Goal: Find contact information: Find contact information

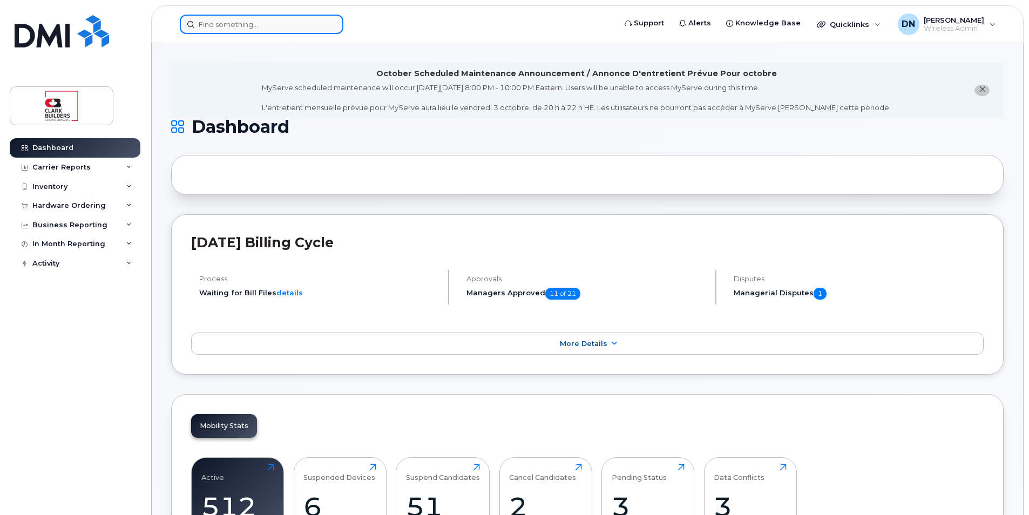
click at [301, 29] on input at bounding box center [262, 24] width 164 height 19
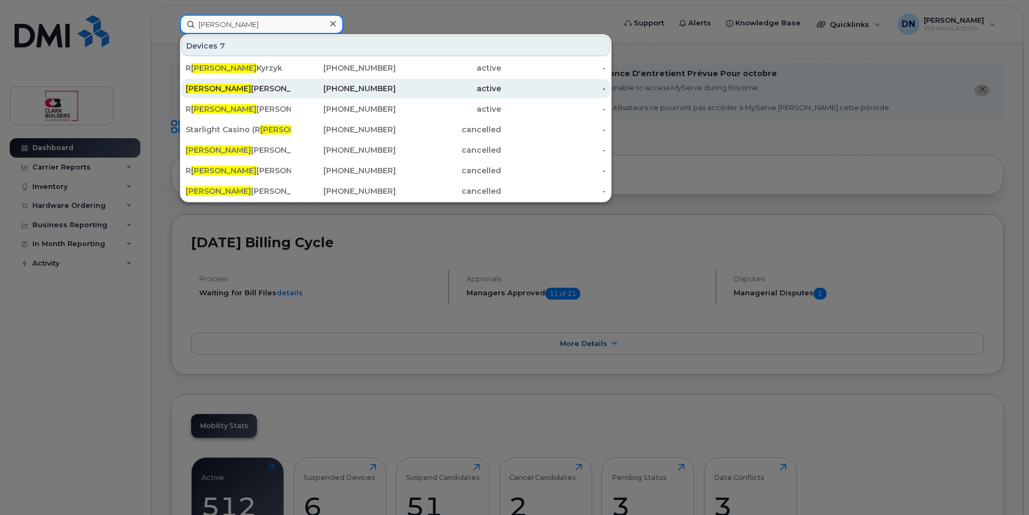
type input "andy"
click at [227, 93] on div "Andy Mckendry" at bounding box center [238, 88] width 105 height 11
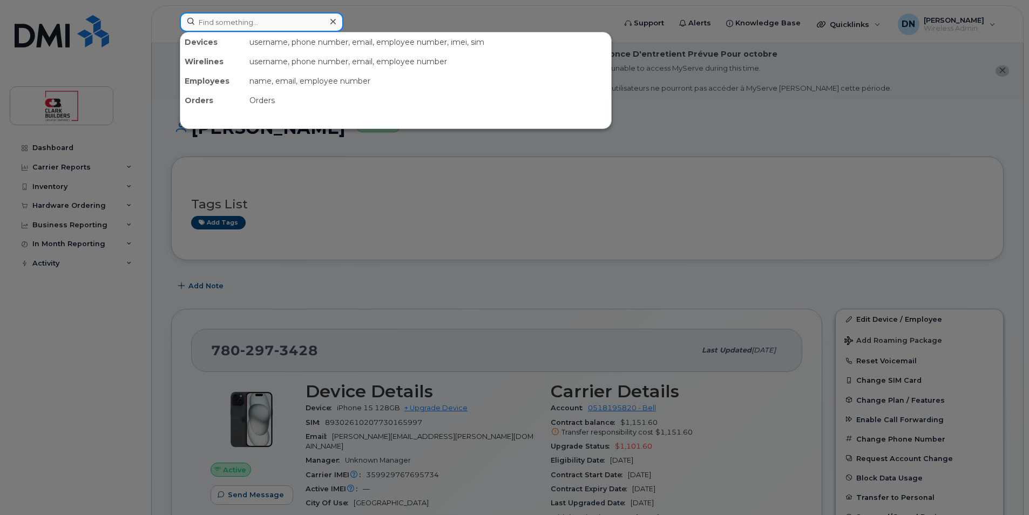
click at [228, 16] on input at bounding box center [262, 21] width 164 height 19
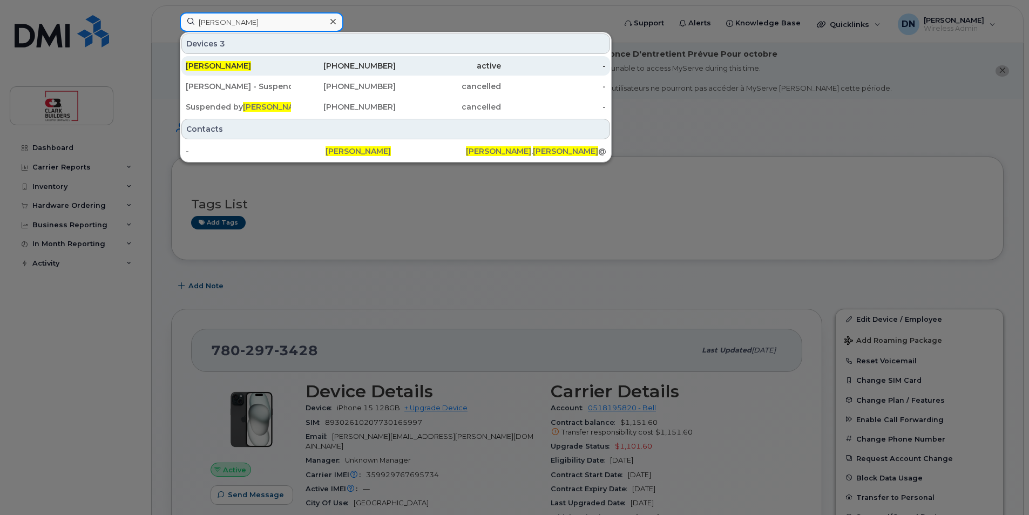
type input "ron egan"
click at [332, 59] on div "780-953-3815" at bounding box center [343, 65] width 105 height 19
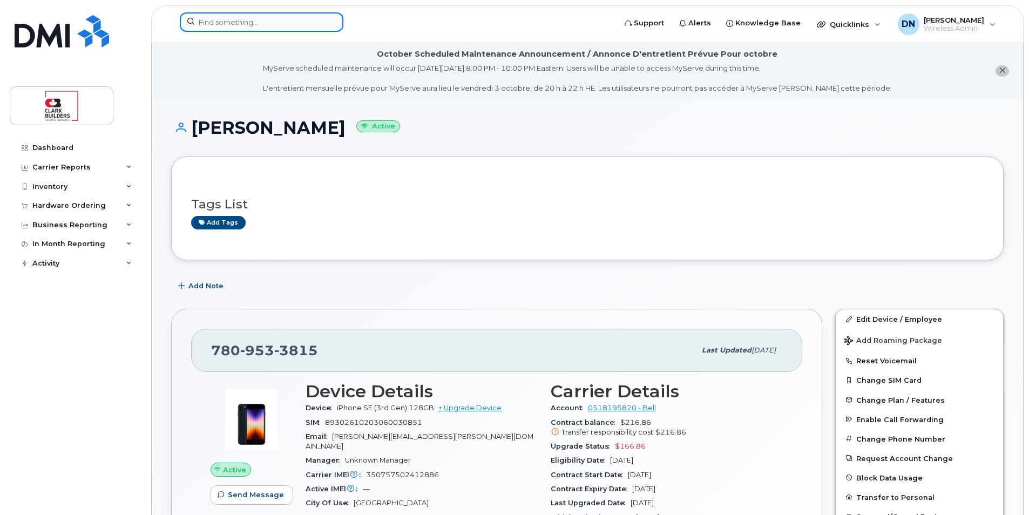
click at [225, 23] on input at bounding box center [262, 21] width 164 height 19
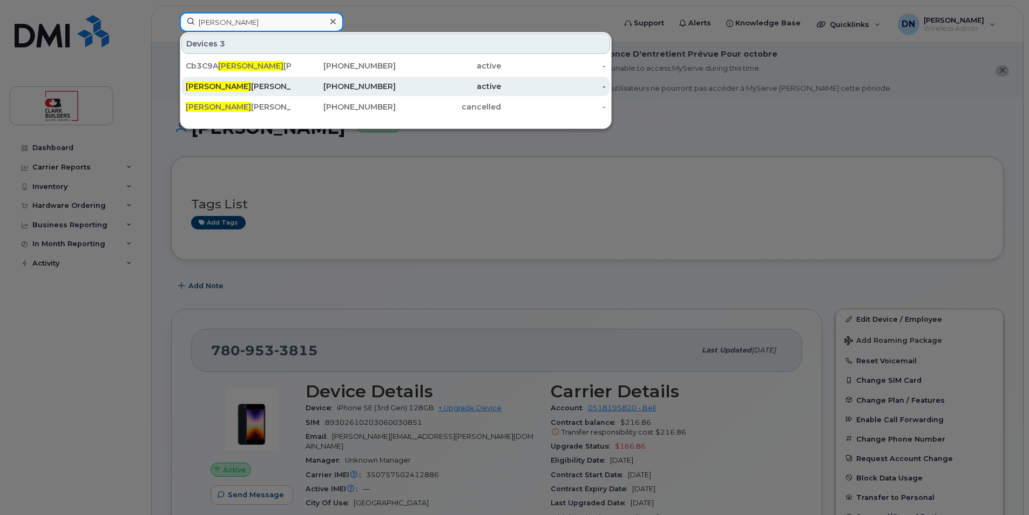
type input "rennie"
click at [292, 91] on div "780-818-9095" at bounding box center [343, 86] width 105 height 11
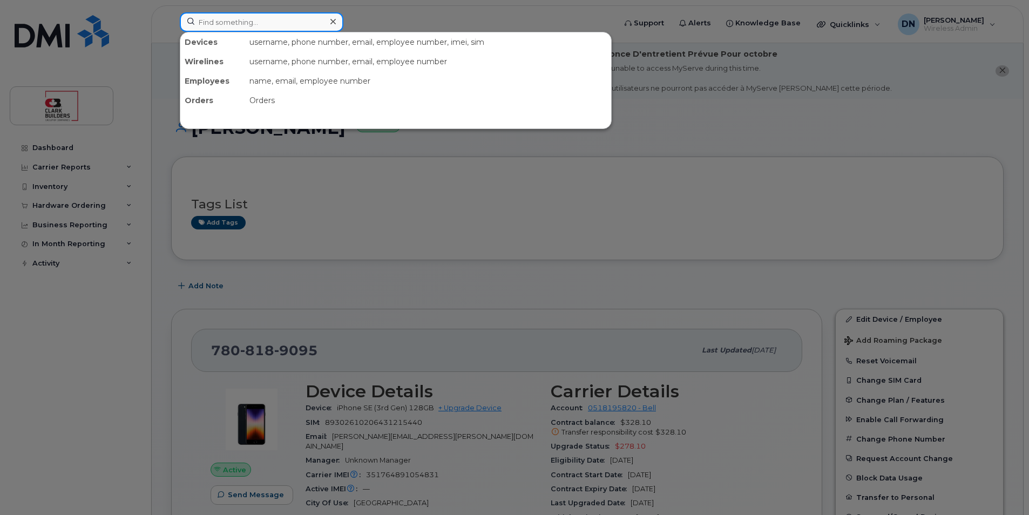
click at [260, 25] on input at bounding box center [262, 21] width 164 height 19
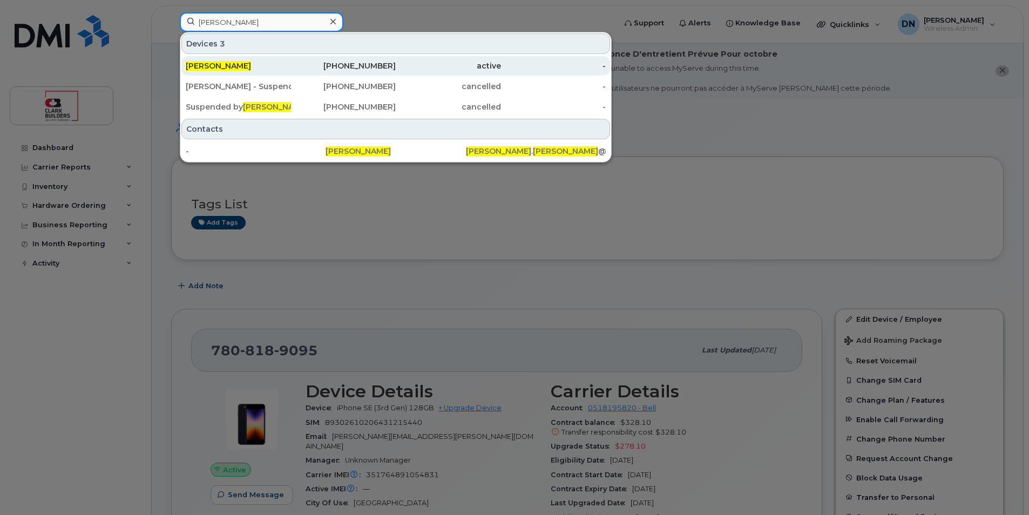
type input "ron egan"
click at [286, 63] on div "[PERSON_NAME]" at bounding box center [238, 65] width 105 height 11
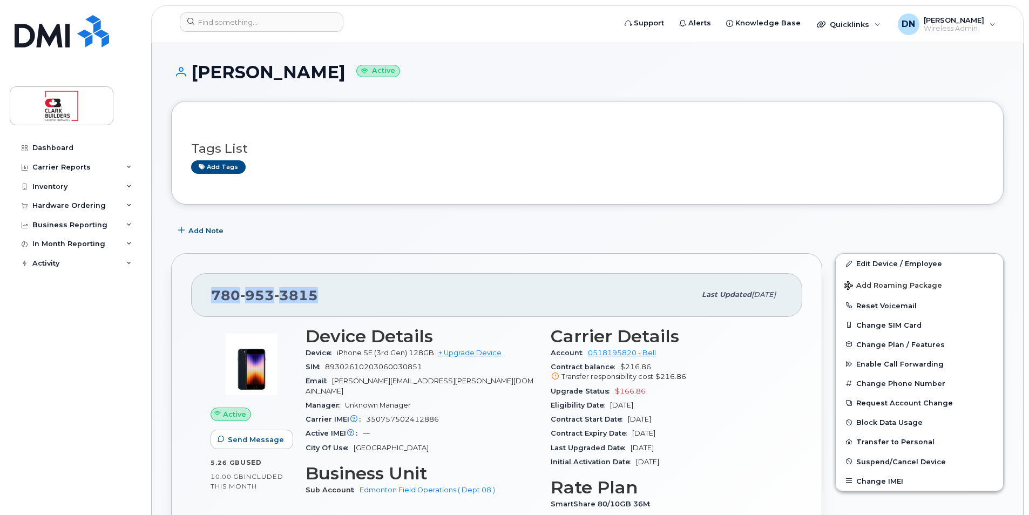
drag, startPoint x: 208, startPoint y: 296, endPoint x: 398, endPoint y: 296, distance: 190.0
click at [398, 296] on div "[PHONE_NUMBER] Last updated [DATE]" at bounding box center [496, 294] width 611 height 43
copy span "[PHONE_NUMBER]"
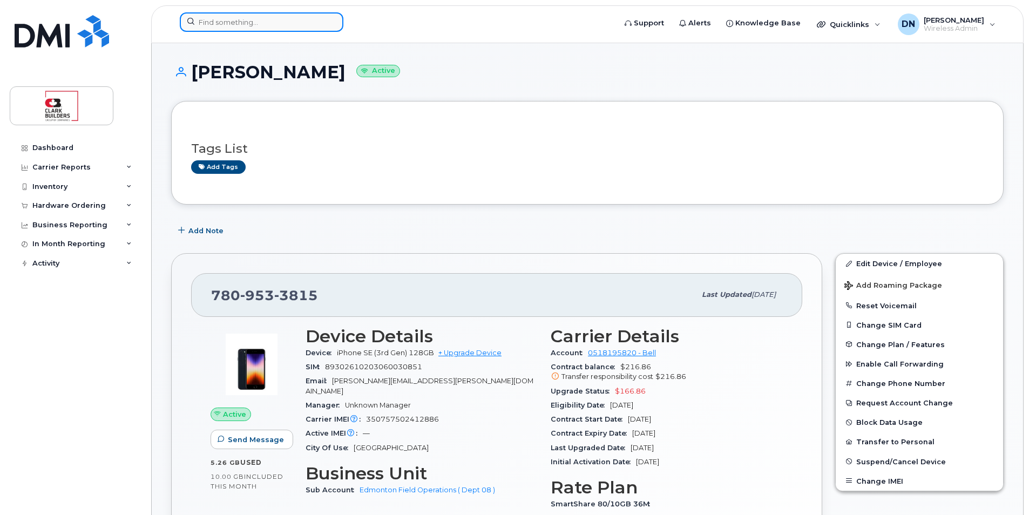
click at [281, 27] on input at bounding box center [262, 21] width 164 height 19
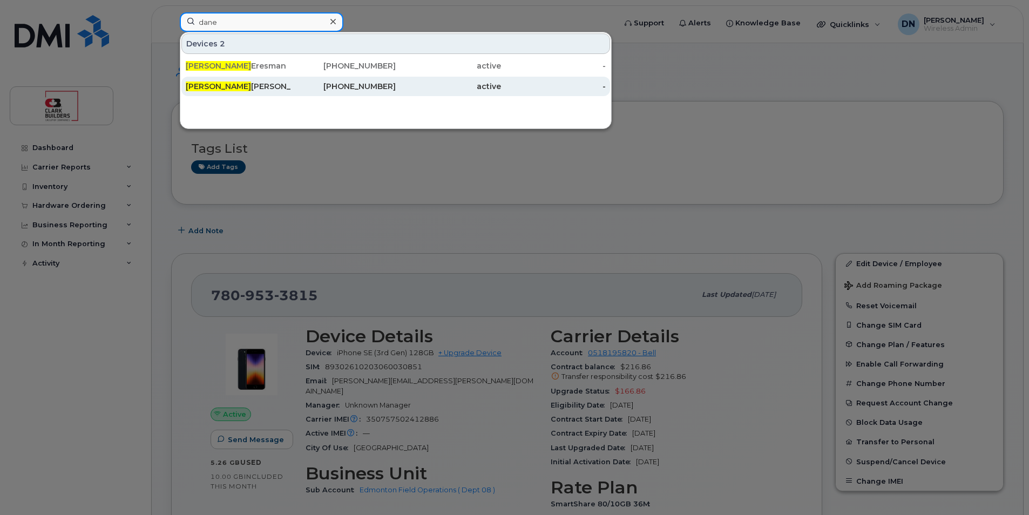
type input "dane"
click at [257, 84] on div "Dane Parmenter" at bounding box center [238, 86] width 105 height 11
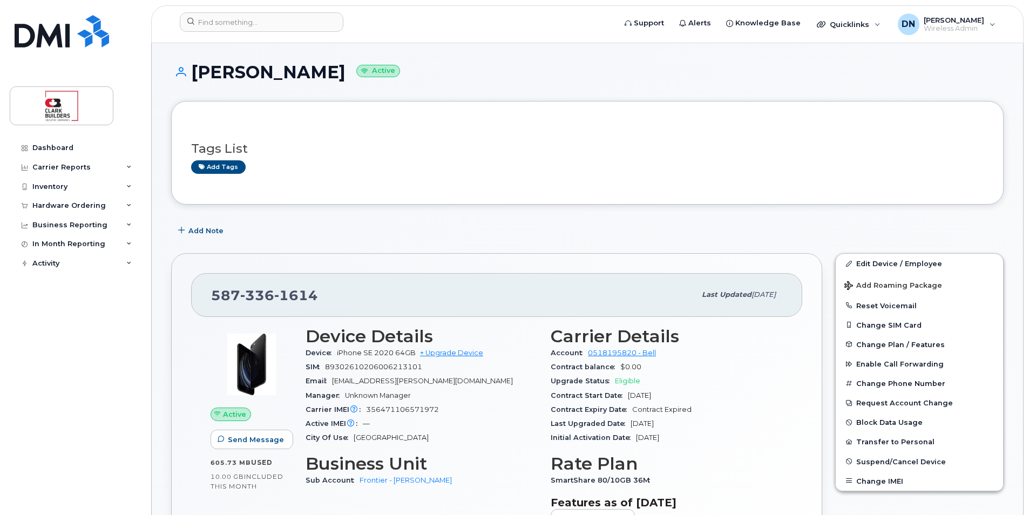
scroll to position [162, 0]
